Goal: Transaction & Acquisition: Purchase product/service

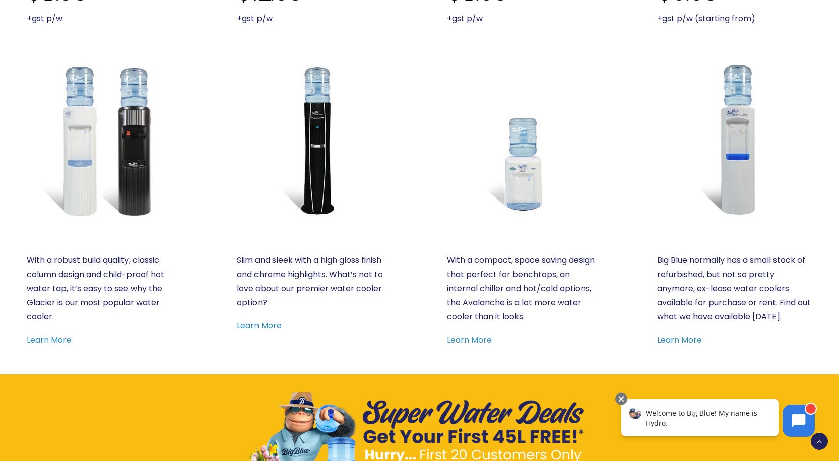
scroll to position [538, 0]
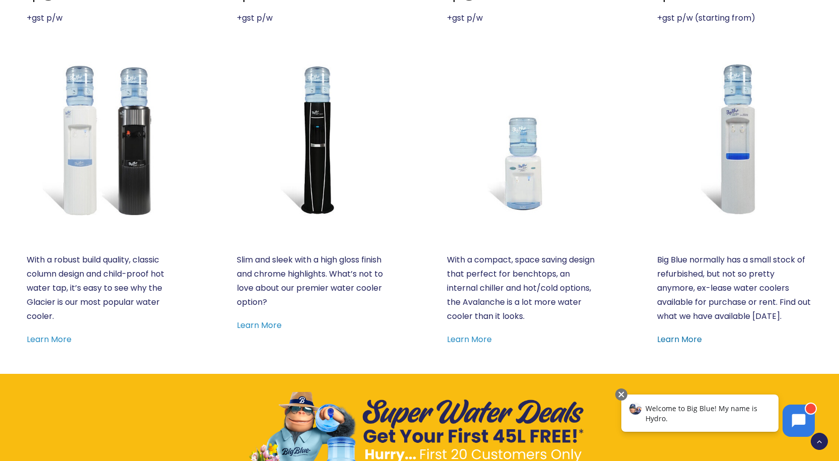
click at [681, 337] on link "Learn More" at bounding box center [679, 340] width 45 height 12
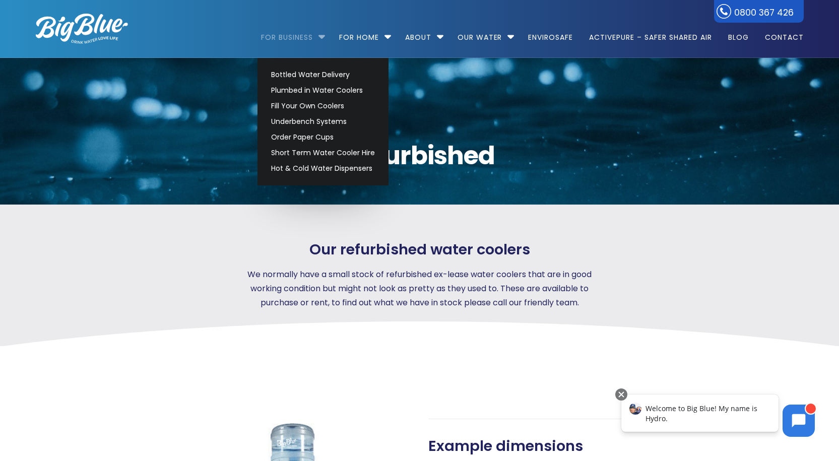
click at [284, 34] on link "For Business" at bounding box center [290, 32] width 59 height 65
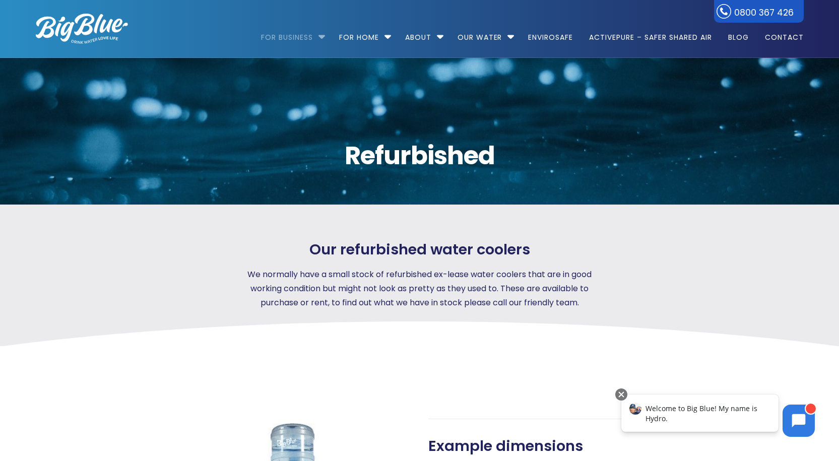
click at [280, 38] on link "For Business" at bounding box center [290, 32] width 59 height 65
click at [319, 37] on li "For Business Bottled Water Delivery Plumbed in Water Coolers Fill Your Own Cool…" at bounding box center [295, 32] width 69 height 57
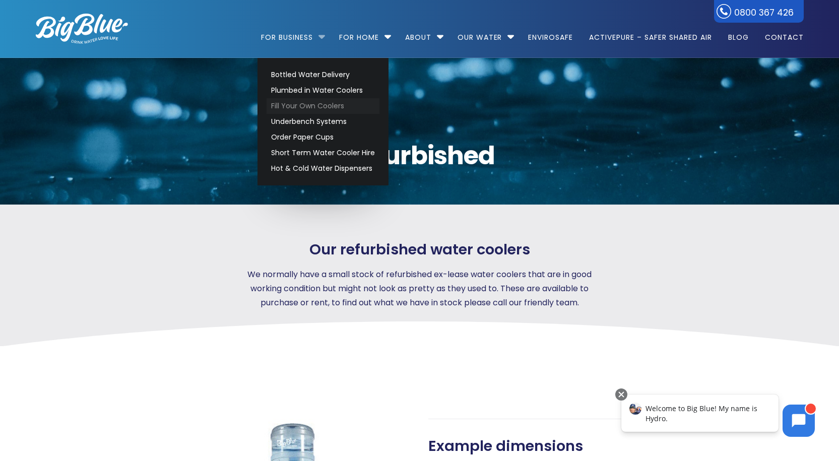
click at [285, 108] on link "Fill Your Own Coolers" at bounding box center [323, 106] width 113 height 16
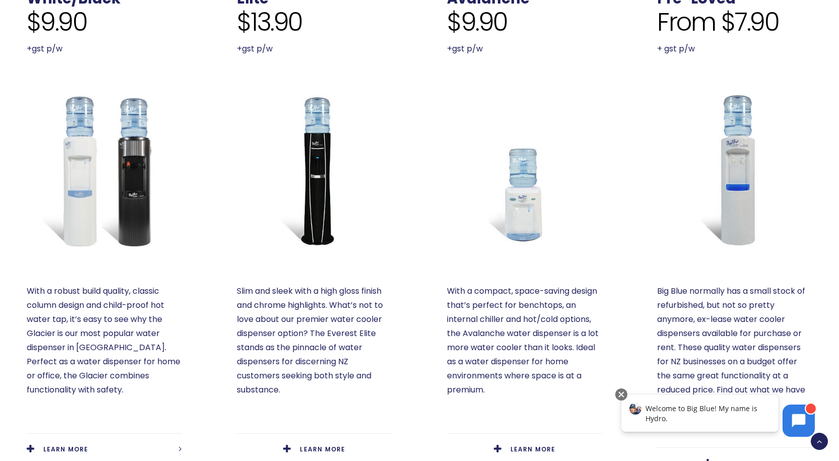
scroll to position [487, 0]
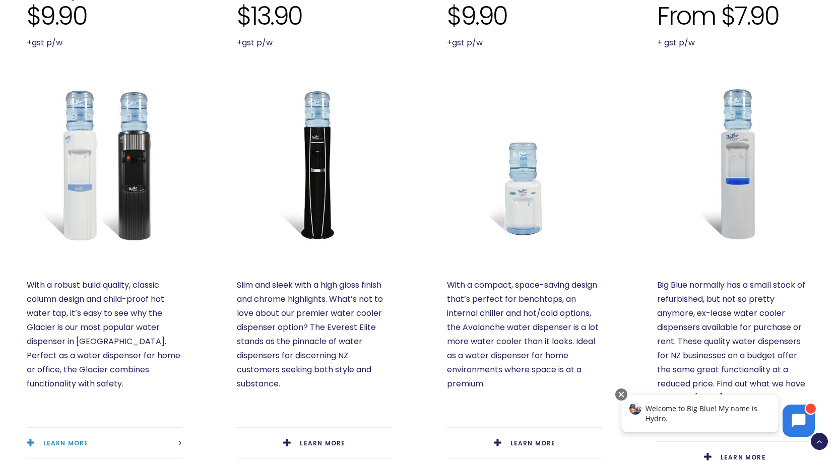
click at [91, 428] on link "LEARN MORE" at bounding box center [104, 443] width 155 height 31
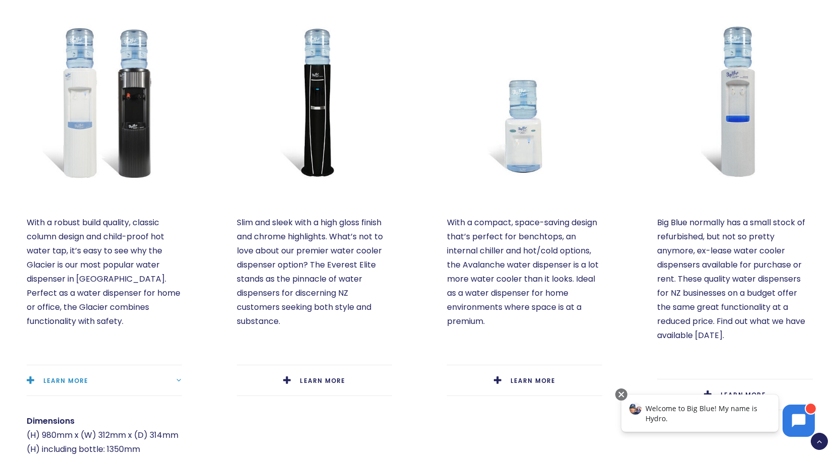
scroll to position [571, 0]
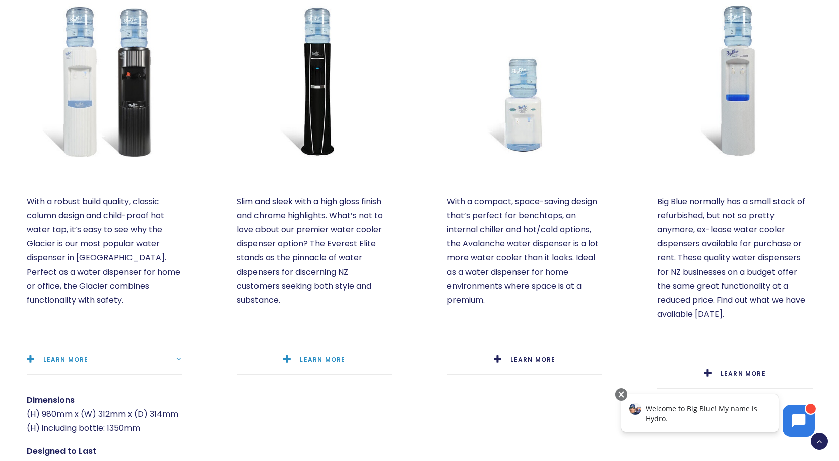
click at [300, 347] on link "LEARN MORE" at bounding box center [314, 359] width 155 height 31
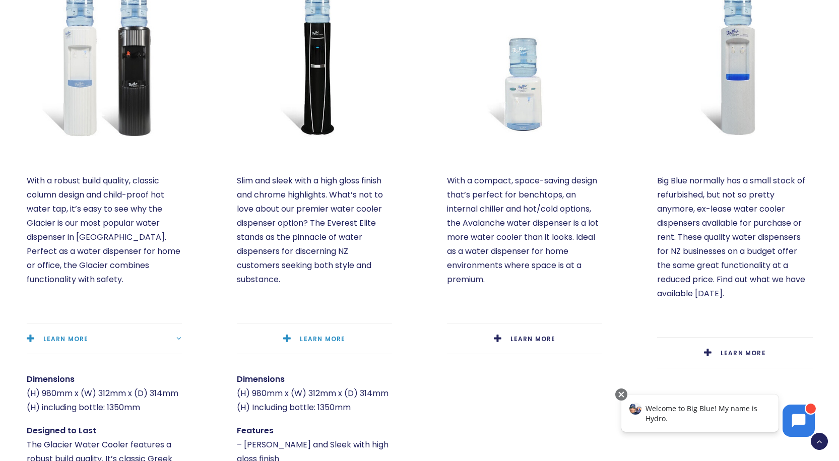
scroll to position [588, 0]
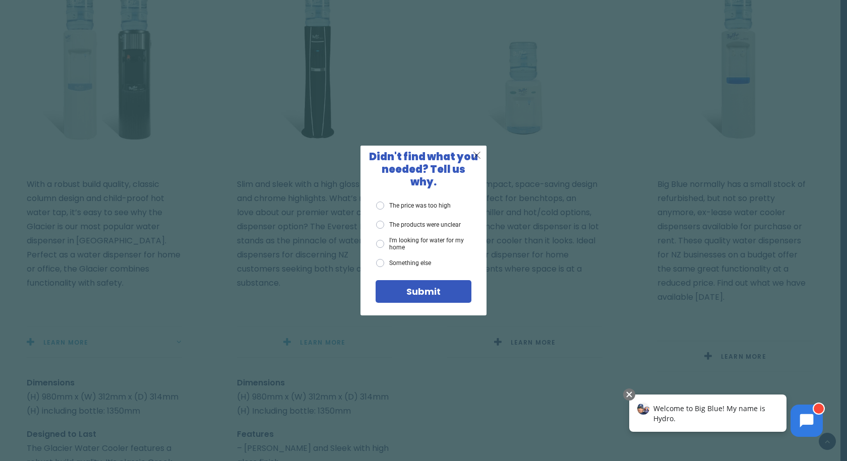
click at [473, 161] on span "X" at bounding box center [476, 155] width 9 height 13
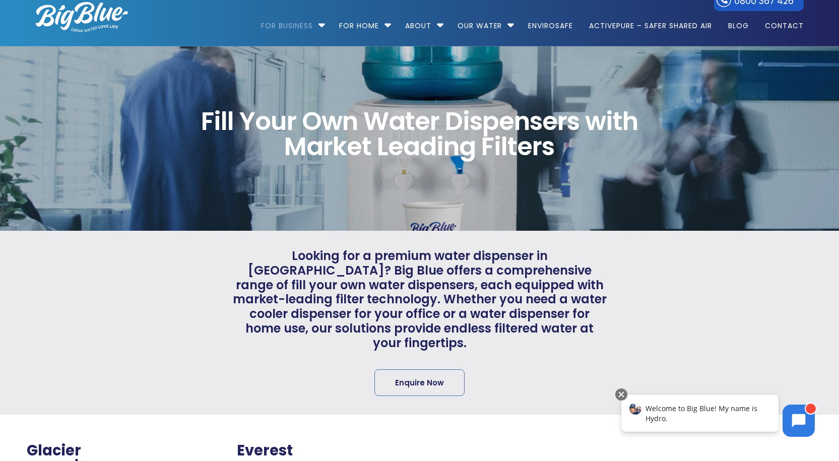
scroll to position [0, 0]
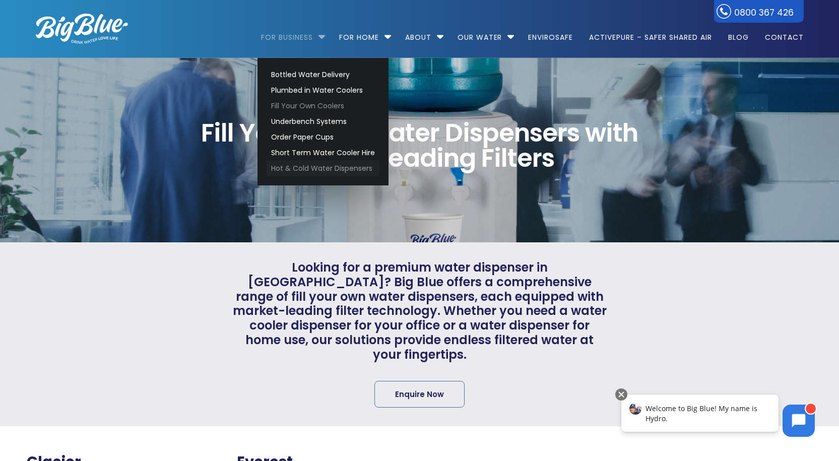
click at [302, 170] on link "Hot & Cold Water Dispensers" at bounding box center [323, 169] width 113 height 16
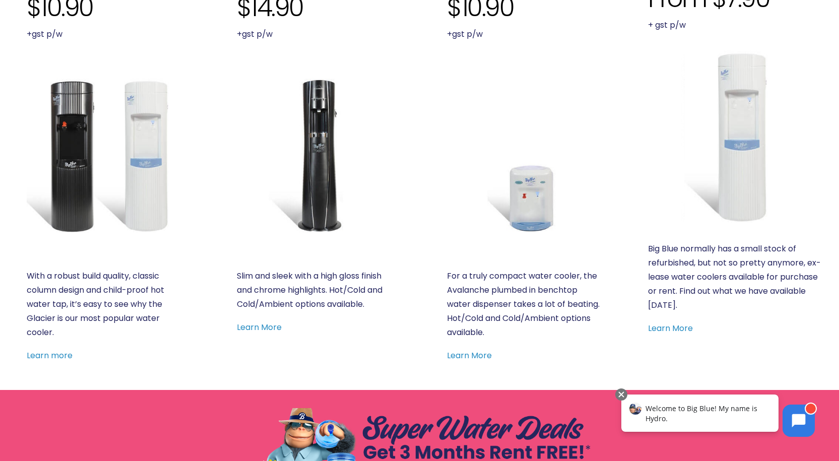
scroll to position [454, 0]
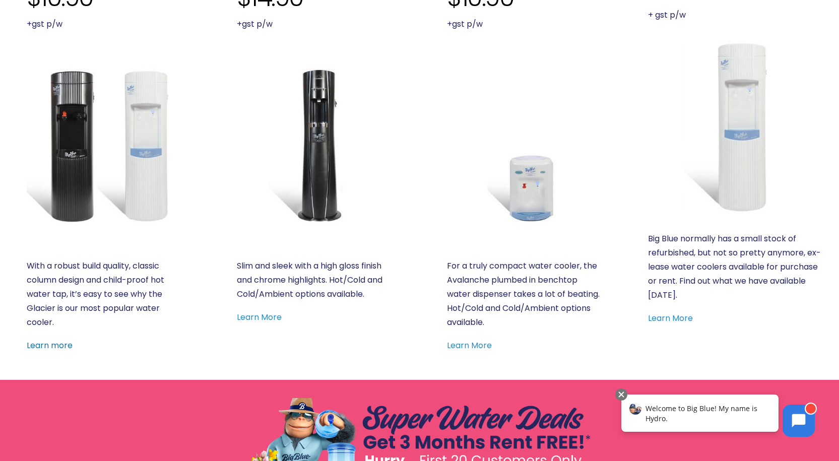
click at [57, 346] on link "Learn more" at bounding box center [50, 346] width 46 height 12
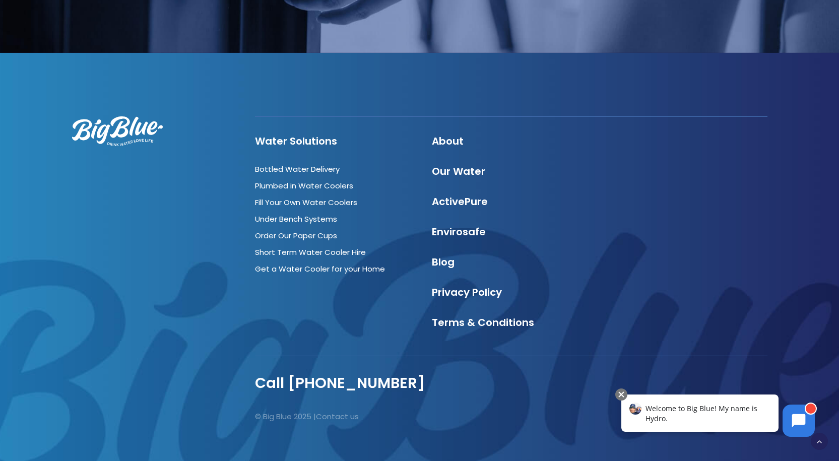
scroll to position [1259, 0]
click at [321, 169] on link "Bottled Water Delivery" at bounding box center [297, 169] width 85 height 11
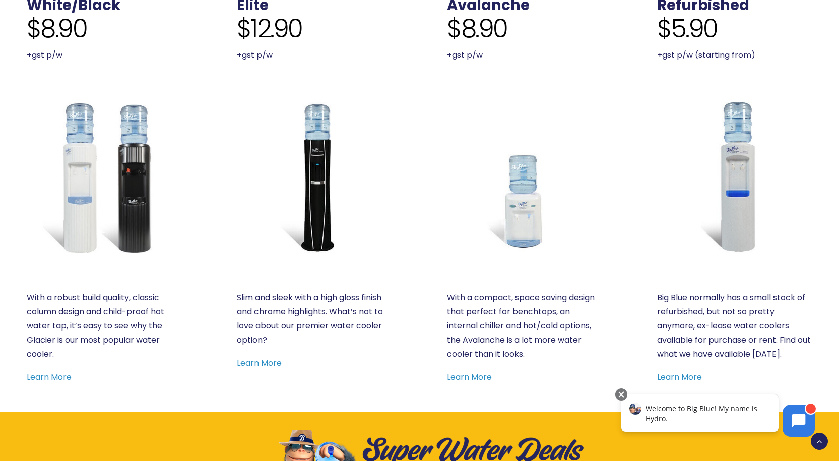
scroll to position [504, 0]
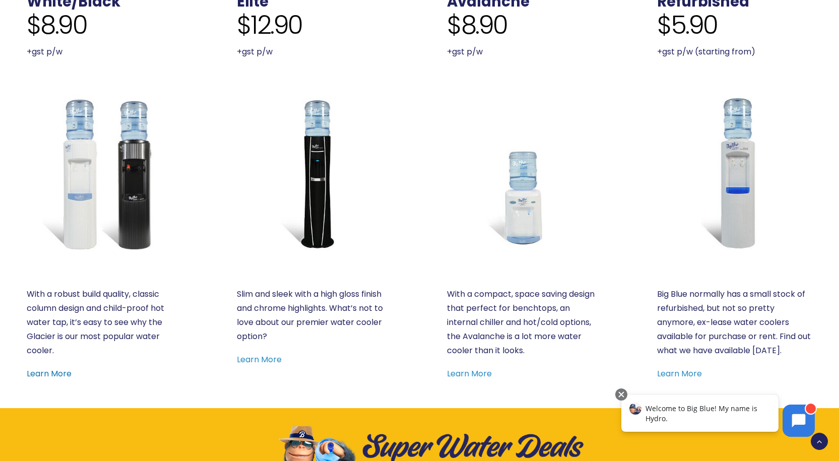
click at [43, 379] on link "Learn More" at bounding box center [49, 374] width 45 height 12
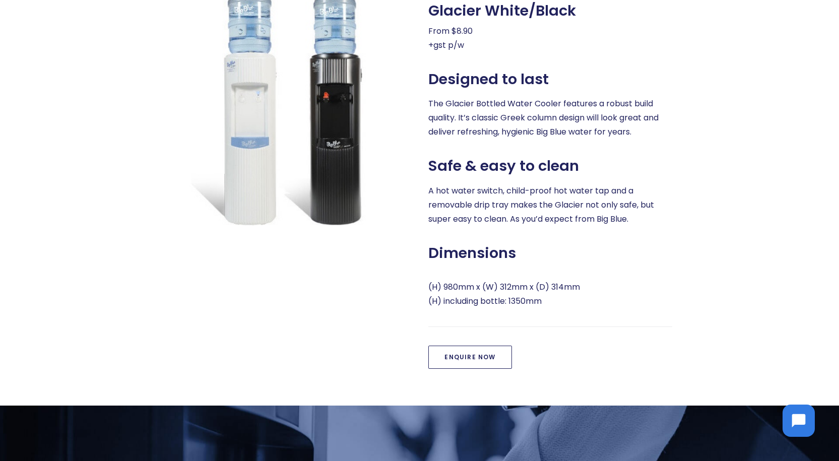
click at [484, 353] on link "Enquire Now" at bounding box center [469, 357] width 83 height 23
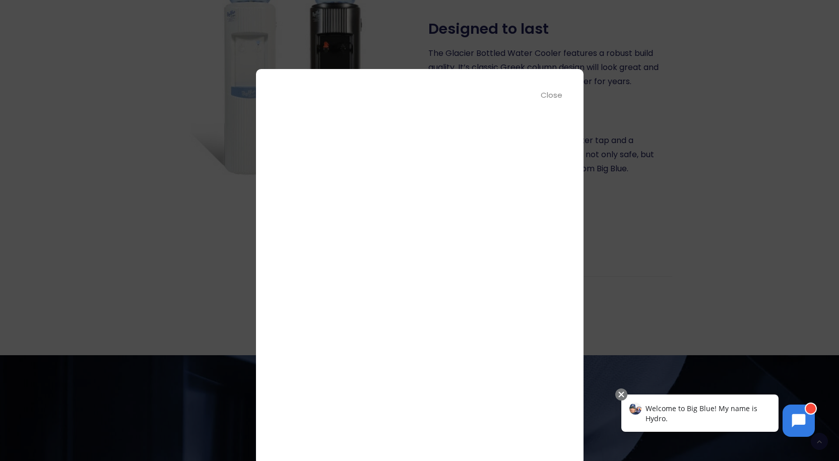
scroll to position [42, 0]
click at [556, 97] on div "Close" at bounding box center [552, 95] width 23 height 12
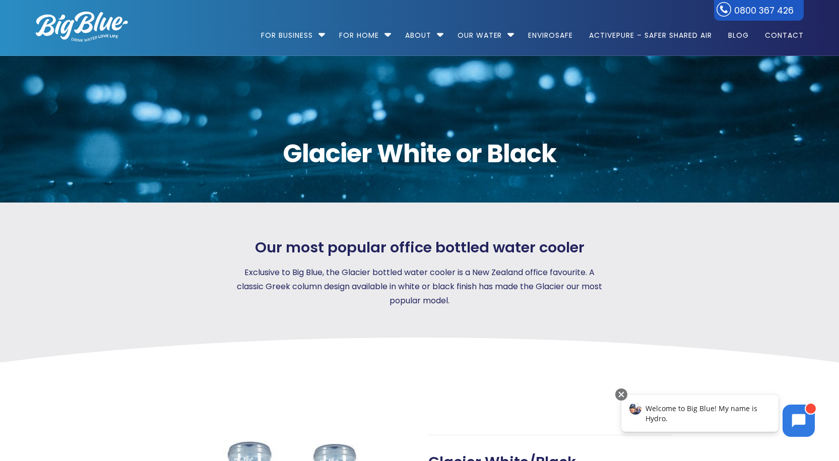
scroll to position [0, 0]
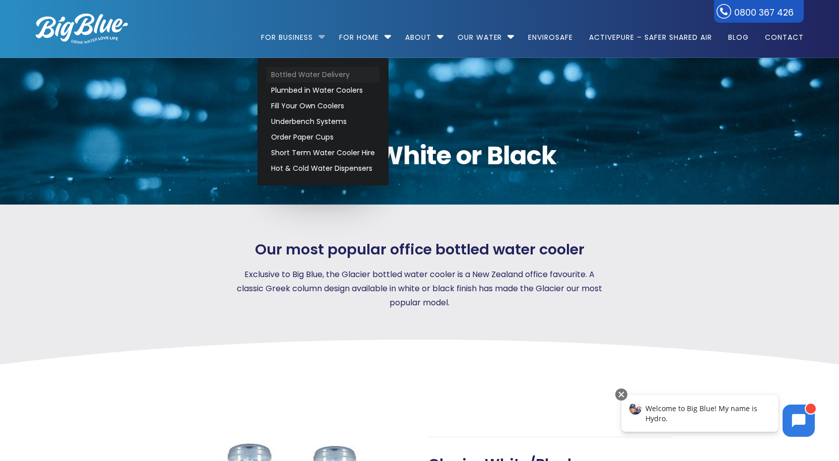
click at [304, 76] on link "Bottled Water Delivery" at bounding box center [323, 75] width 113 height 16
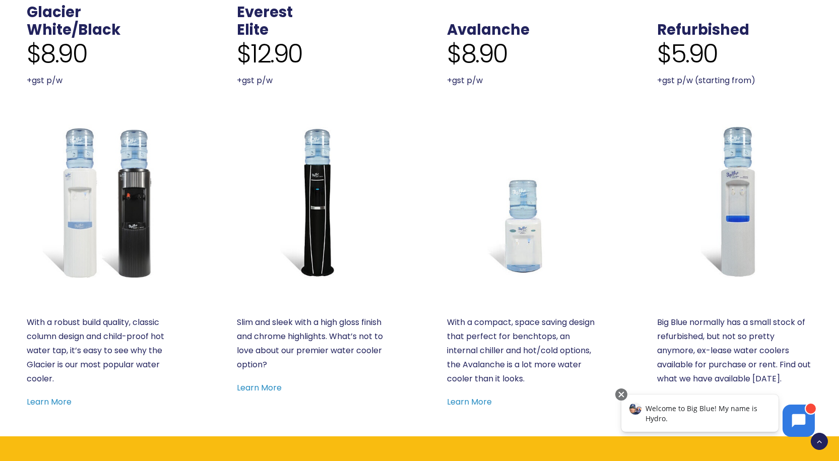
scroll to position [487, 0]
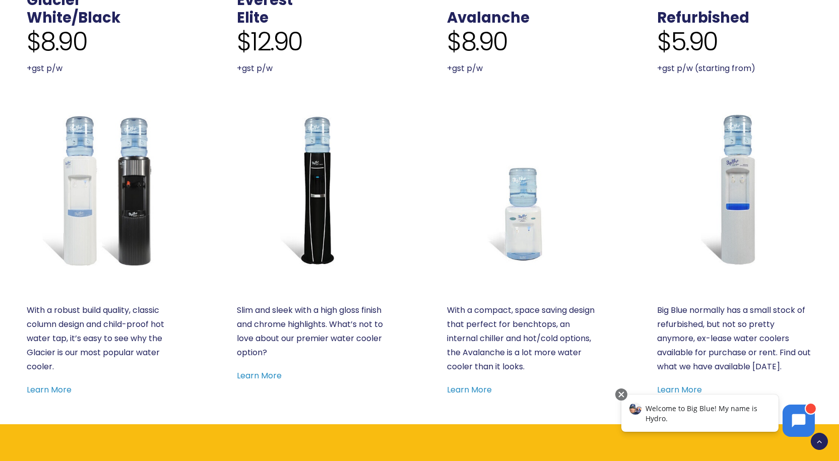
click at [677, 389] on html "Welcome to Big Blue! My name is Hydro." at bounding box center [718, 417] width 214 height 60
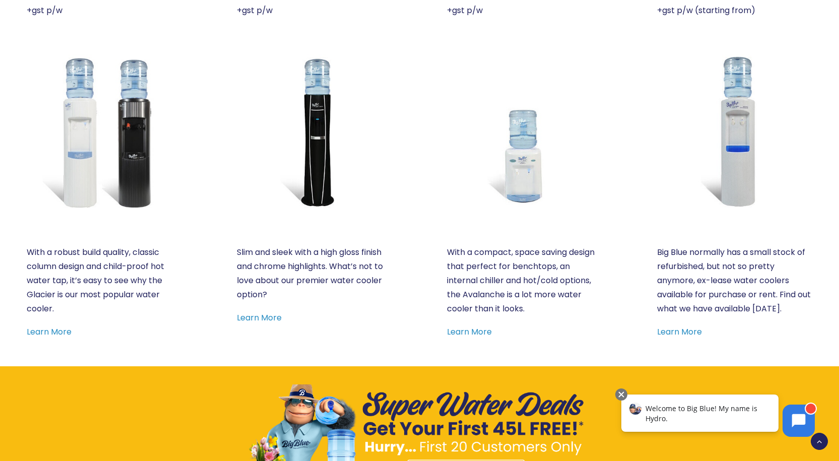
scroll to position [554, 0]
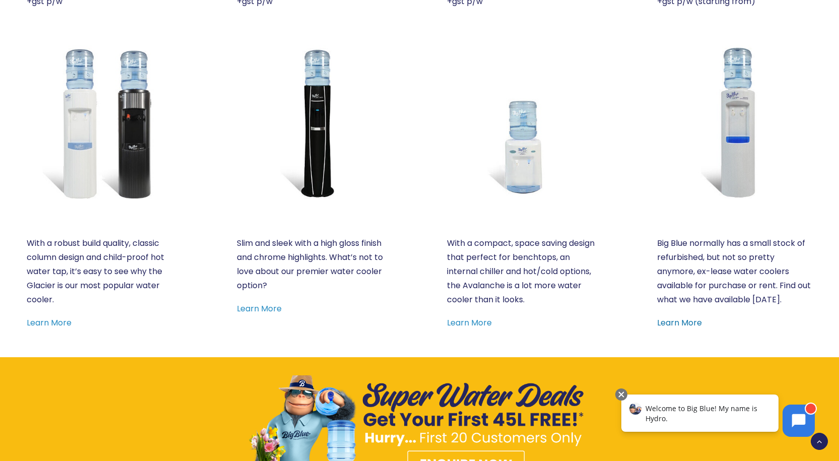
click at [673, 322] on link "Learn More" at bounding box center [679, 323] width 45 height 12
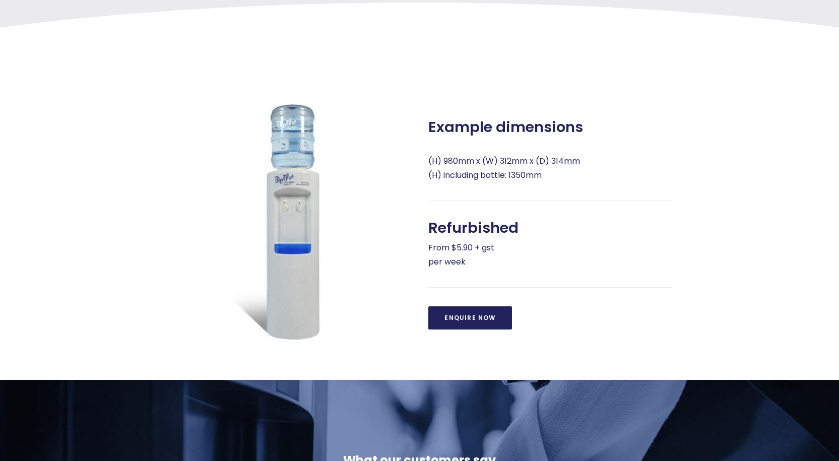
click at [470, 306] on span "Enquire Now" at bounding box center [550, 318] width 244 height 24
click at [468, 316] on link "Enquire Now" at bounding box center [469, 317] width 83 height 23
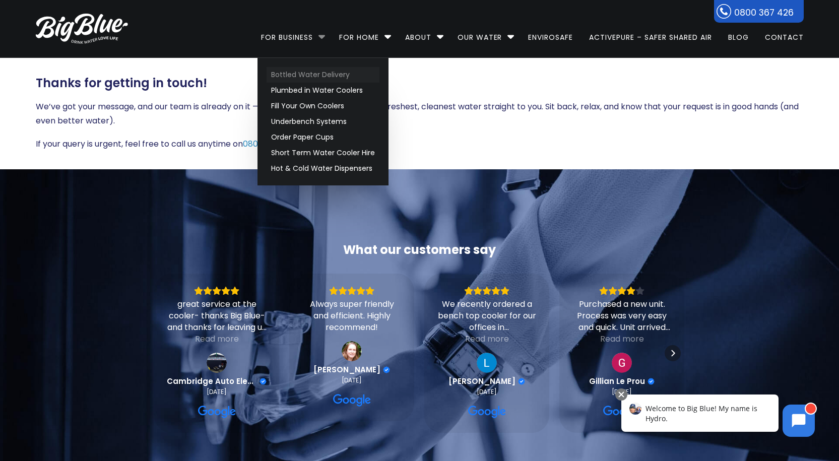
click at [306, 79] on link "Bottled Water Delivery" at bounding box center [323, 75] width 113 height 16
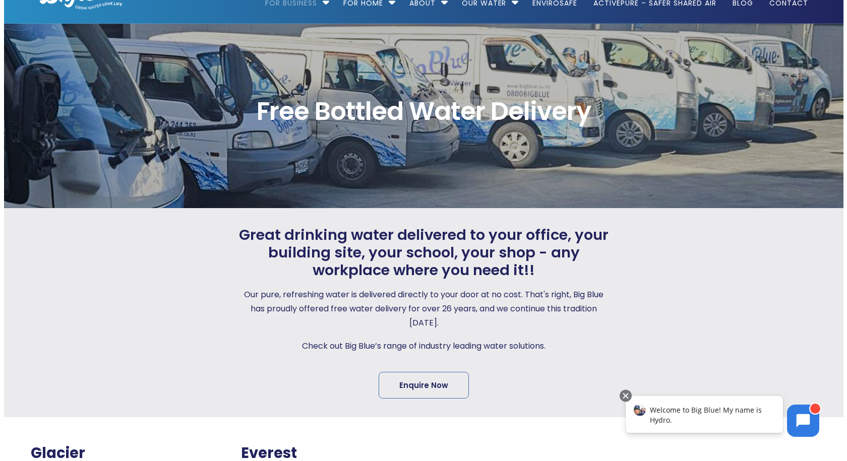
scroll to position [34, 0]
